Goal: Check status

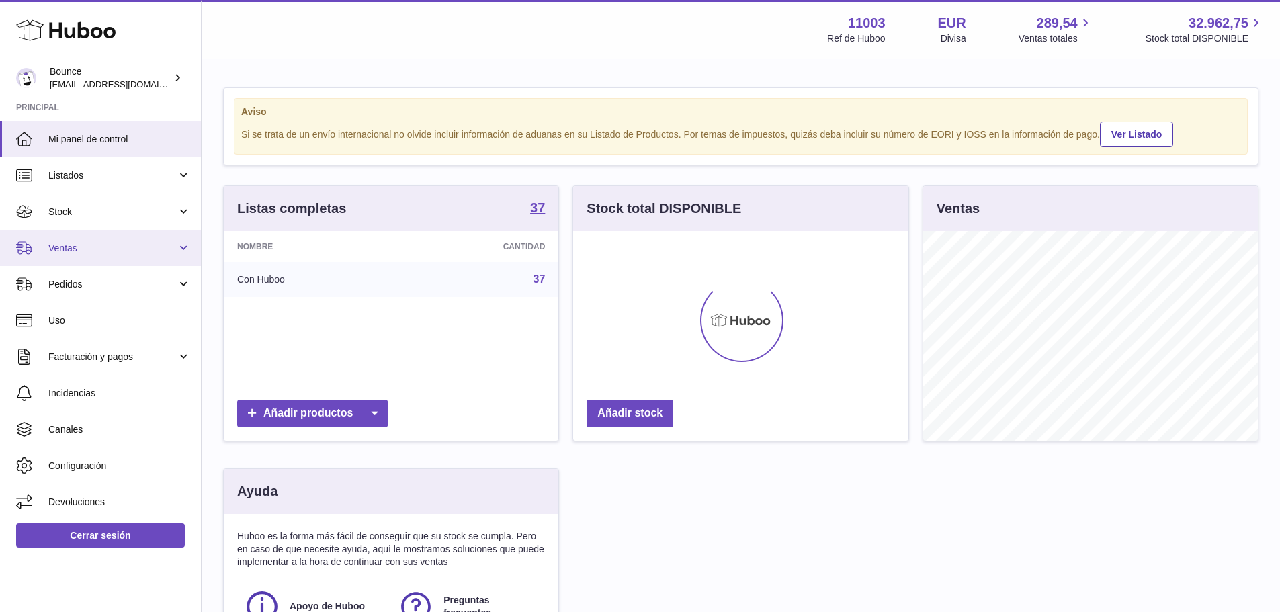
scroll to position [210, 335]
click at [83, 257] on link "Ventas" at bounding box center [100, 248] width 201 height 36
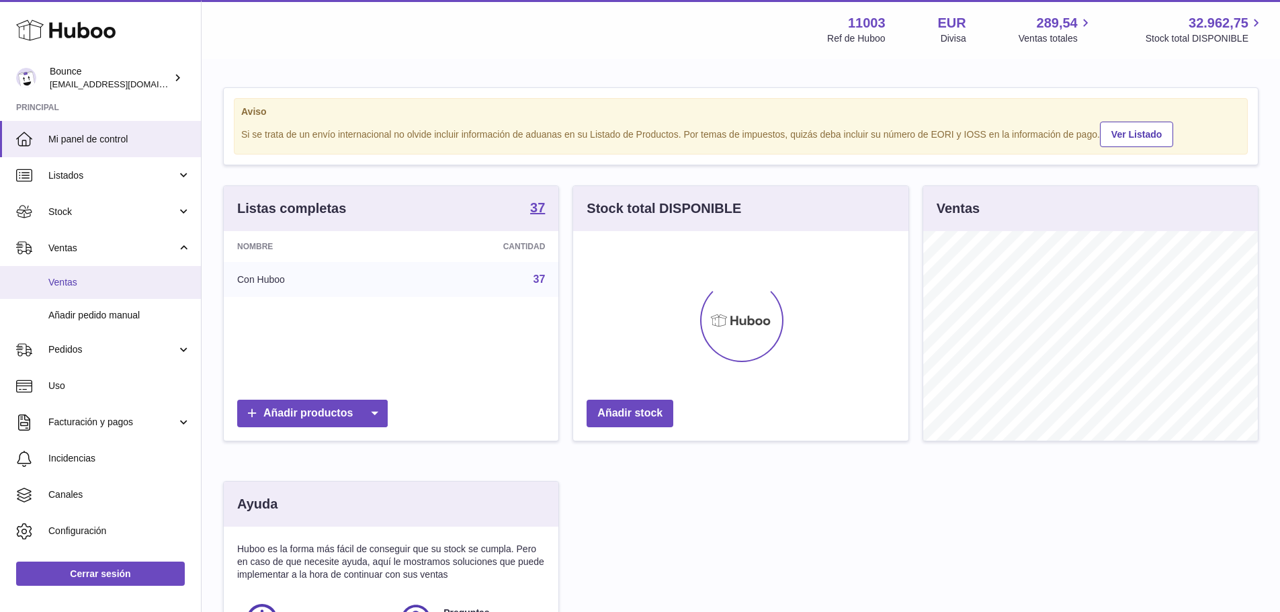
click at [81, 280] on span "Ventas" at bounding box center [119, 282] width 142 height 13
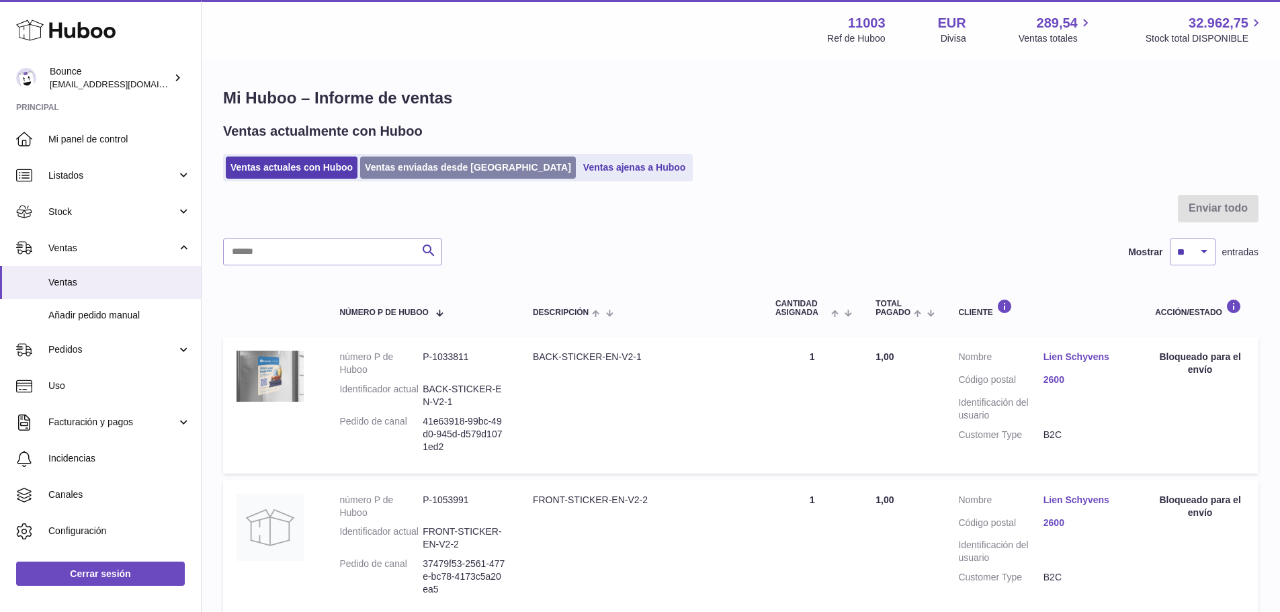
click at [393, 163] on link "Ventas enviadas desde Huboo" at bounding box center [468, 168] width 216 height 22
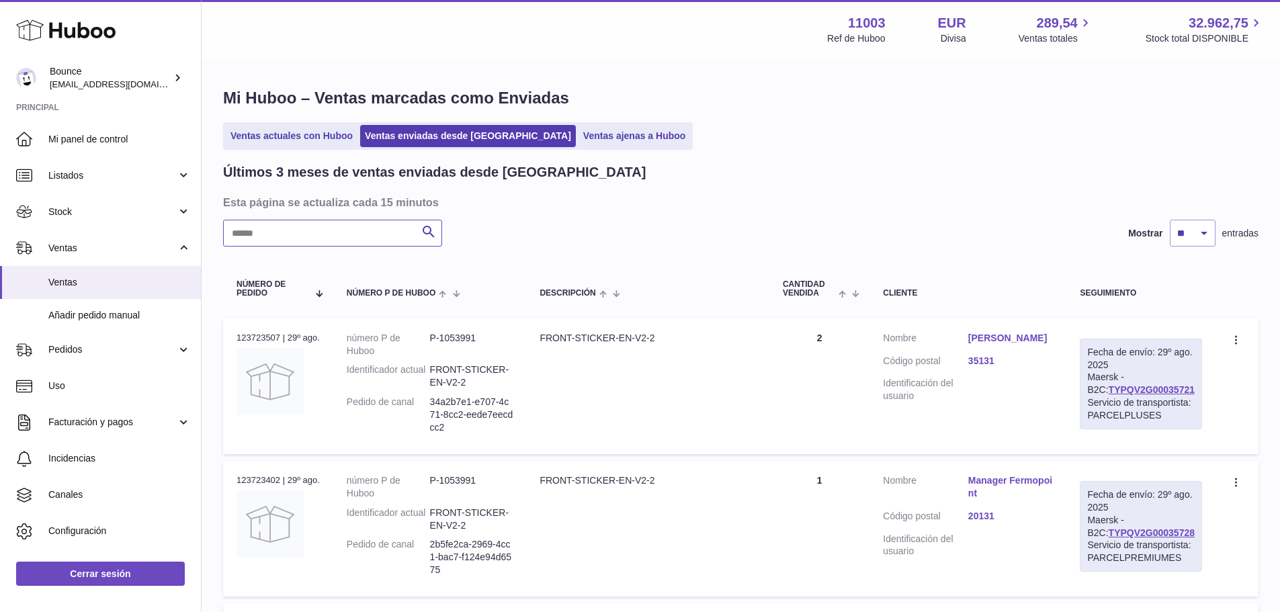
click at [339, 237] on input "text" at bounding box center [332, 233] width 219 height 27
paste input "*********"
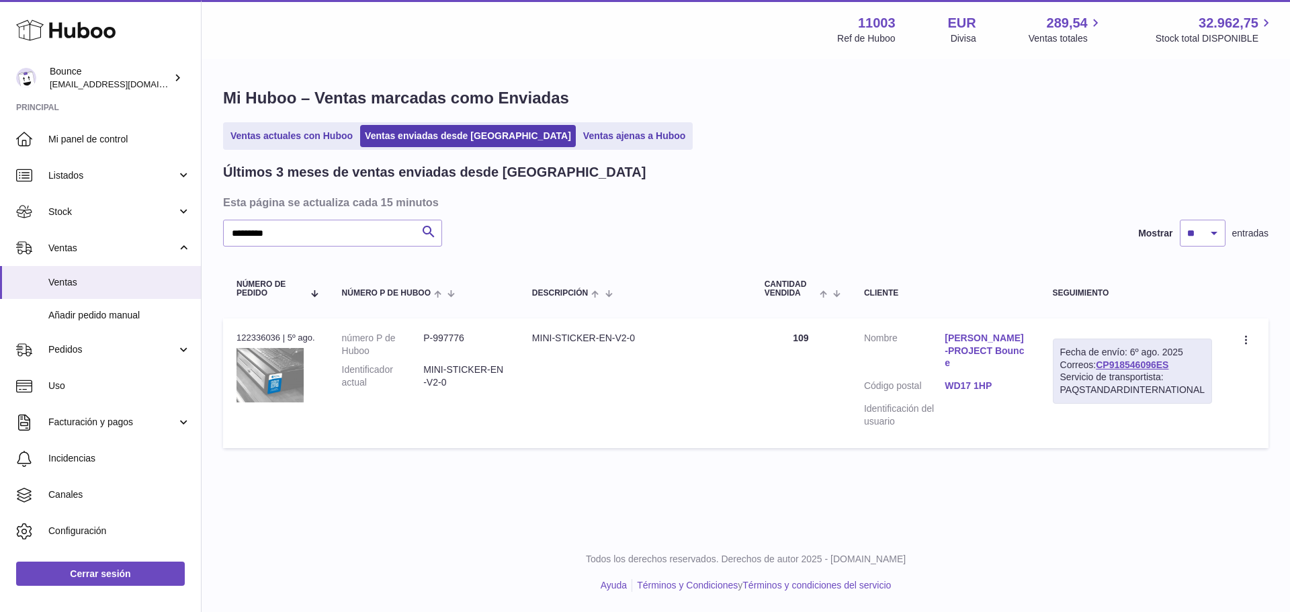
click at [979, 348] on link "Rita Oakley-PROJECT Bounce" at bounding box center [985, 351] width 81 height 38
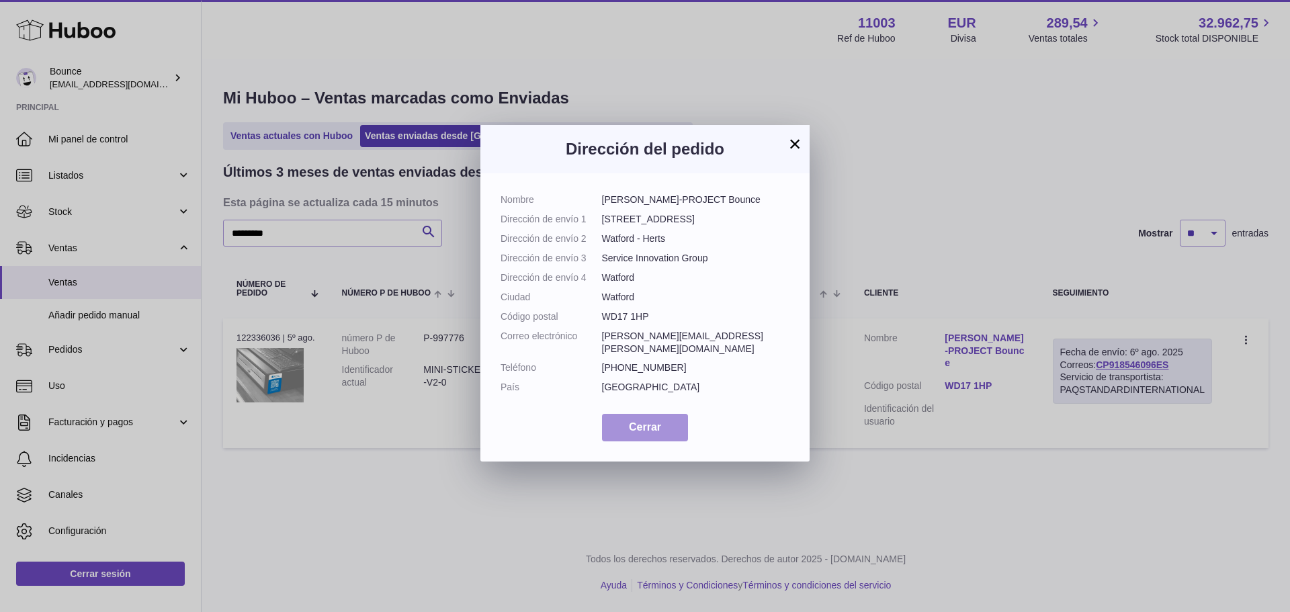
click at [623, 442] on button "Cerrar" at bounding box center [645, 428] width 86 height 28
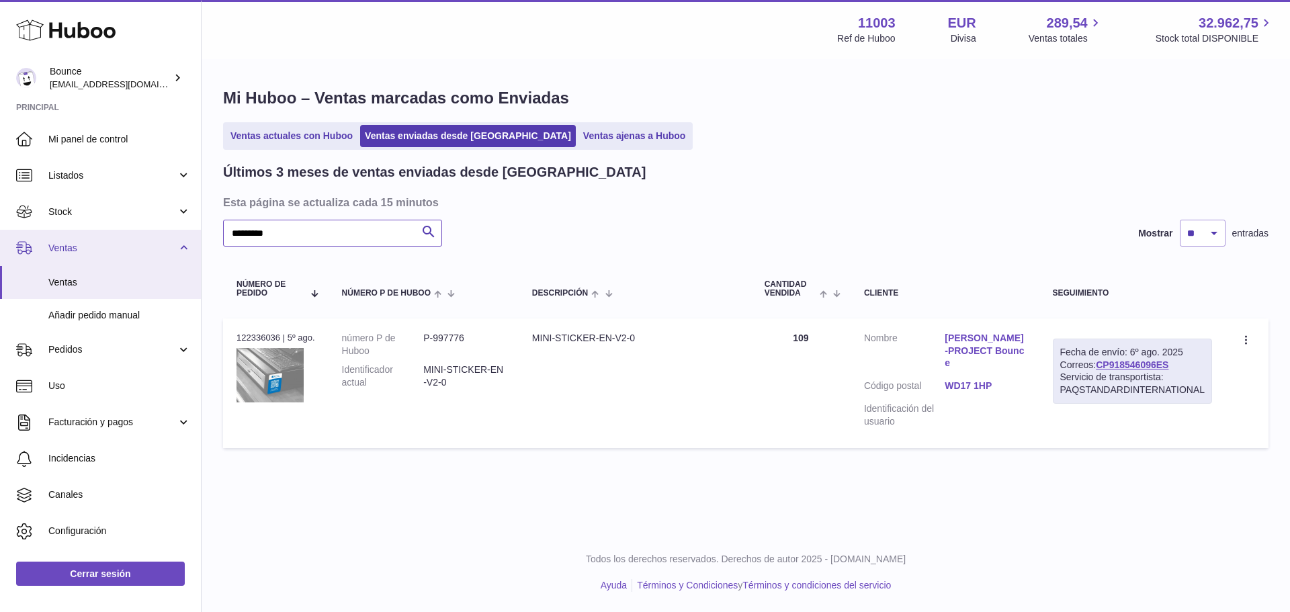
drag, startPoint x: 299, startPoint y: 236, endPoint x: 177, endPoint y: 247, distance: 122.8
click at [175, 245] on div "Huboo Bounce internalAdmin-11003@internal.huboo.com Principal Mi panel de contr…" at bounding box center [645, 306] width 1290 height 612
paste input "text"
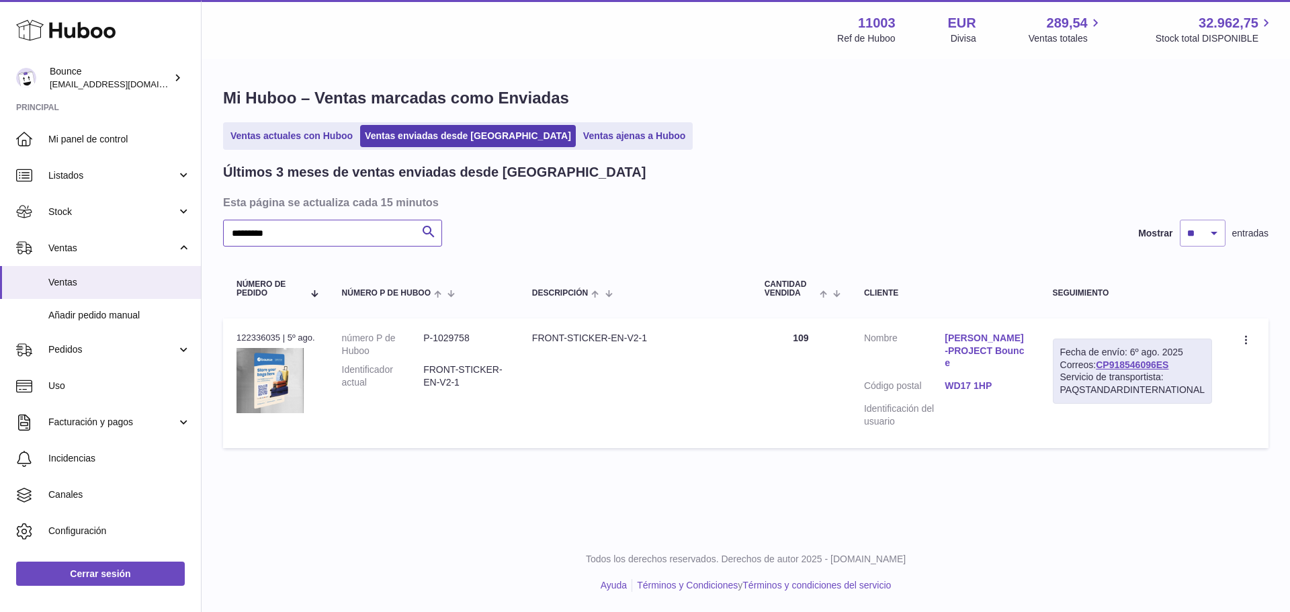
type input "*********"
